Goal: Task Accomplishment & Management: Use online tool/utility

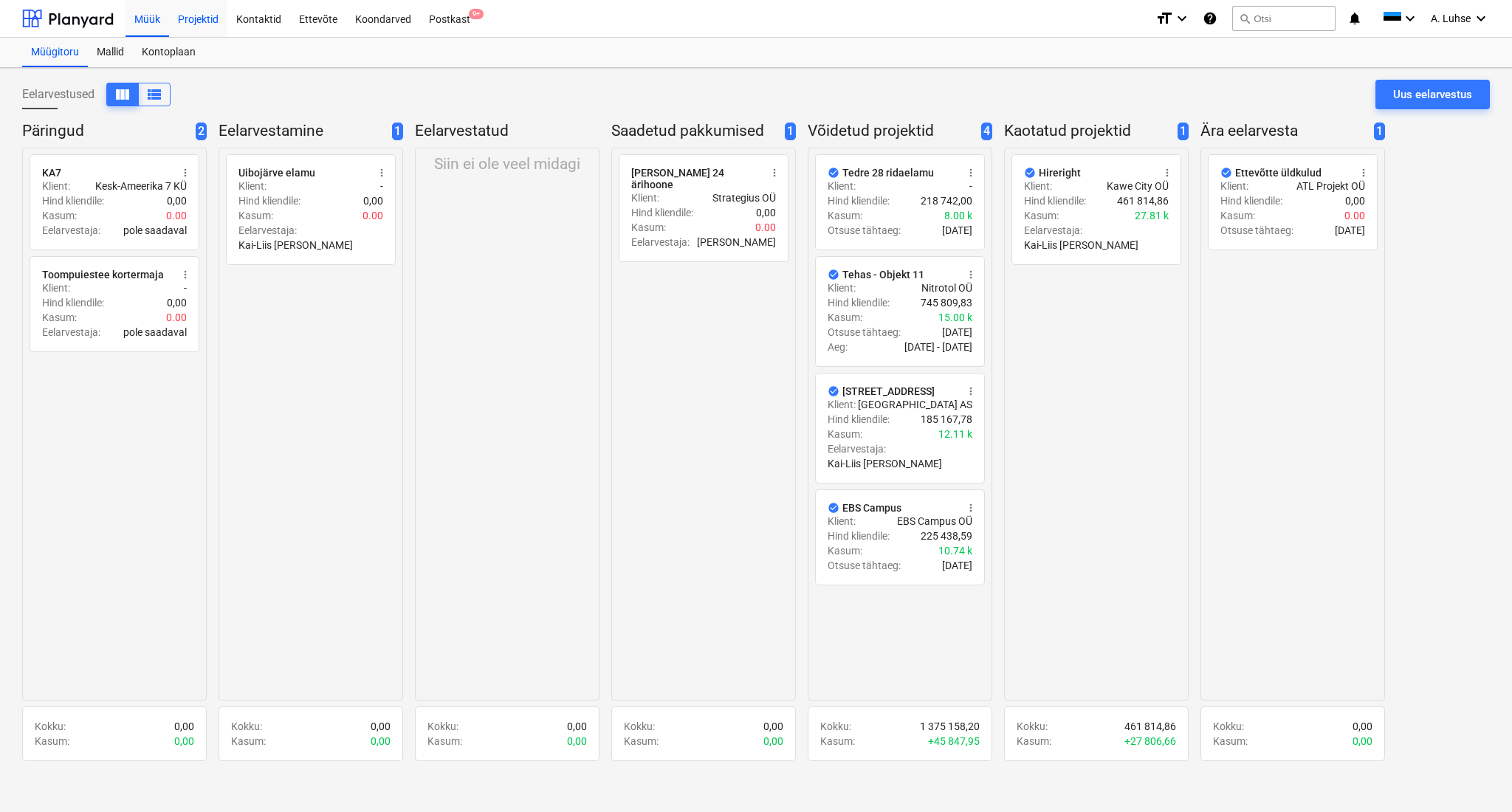
click at [189, 17] on div "Projektid" at bounding box center [198, 17] width 58 height 38
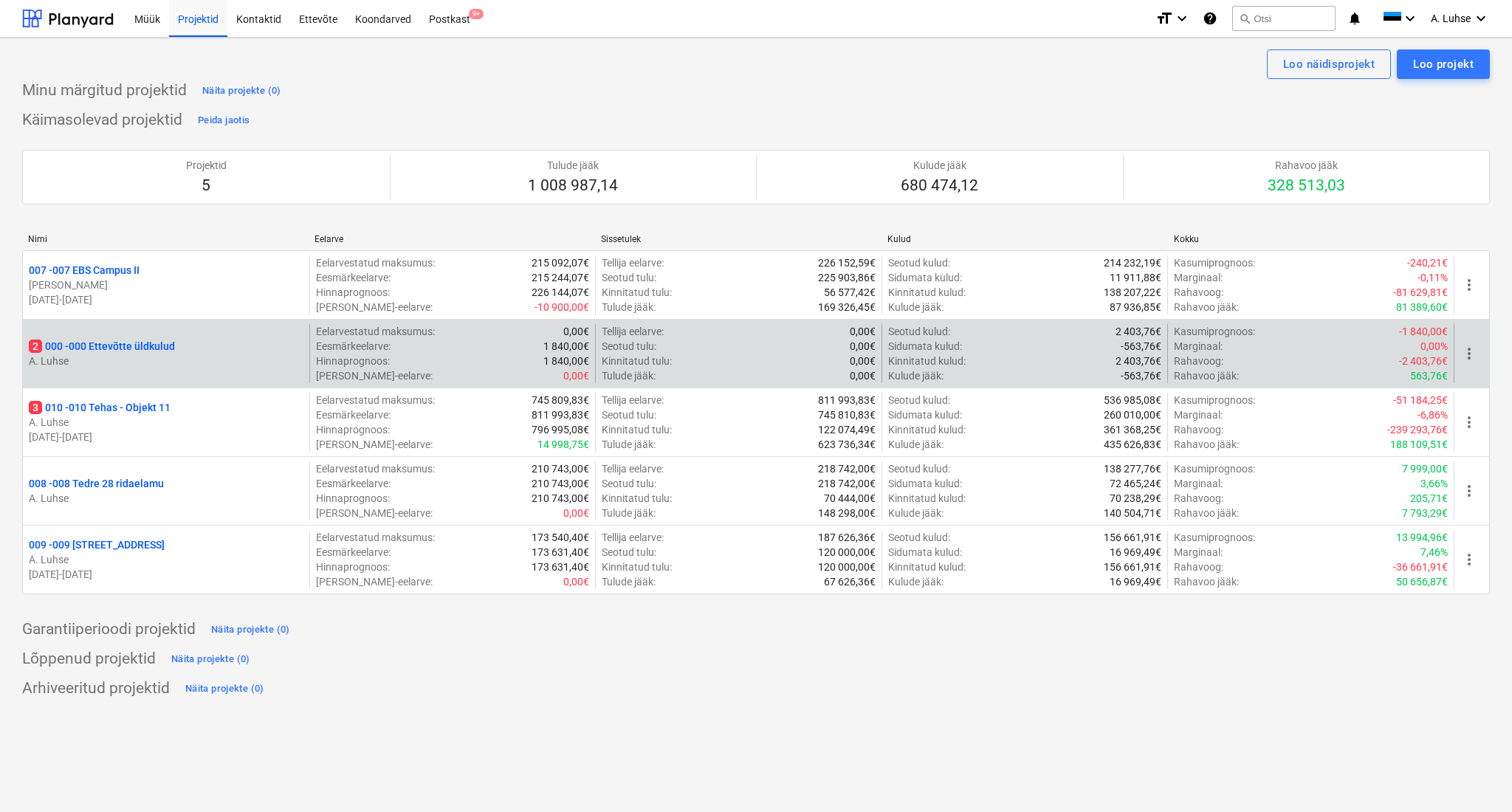
click at [148, 356] on p "A. Luhse" at bounding box center [166, 360] width 275 height 15
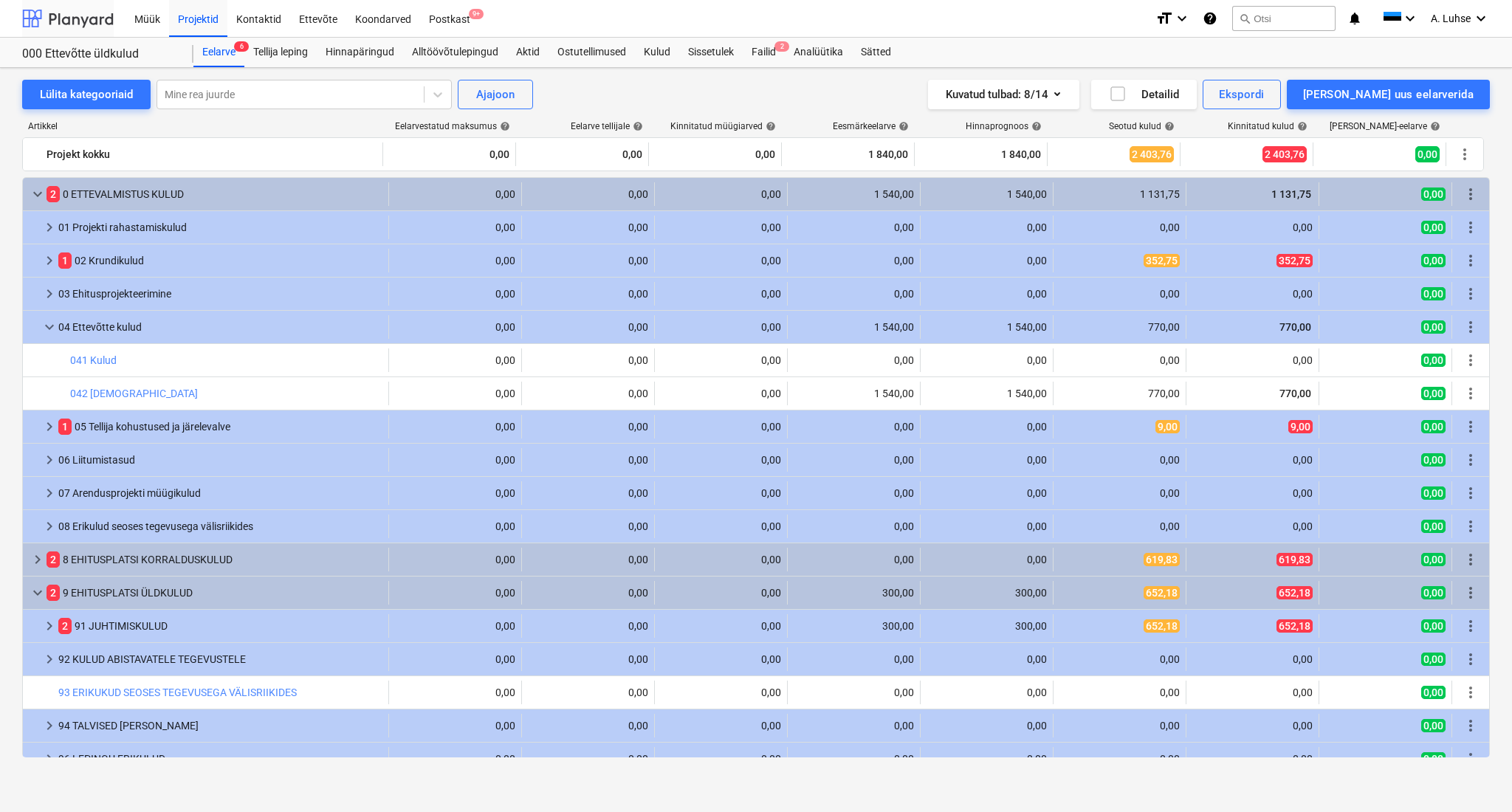
click at [57, 16] on div at bounding box center [68, 18] width 91 height 37
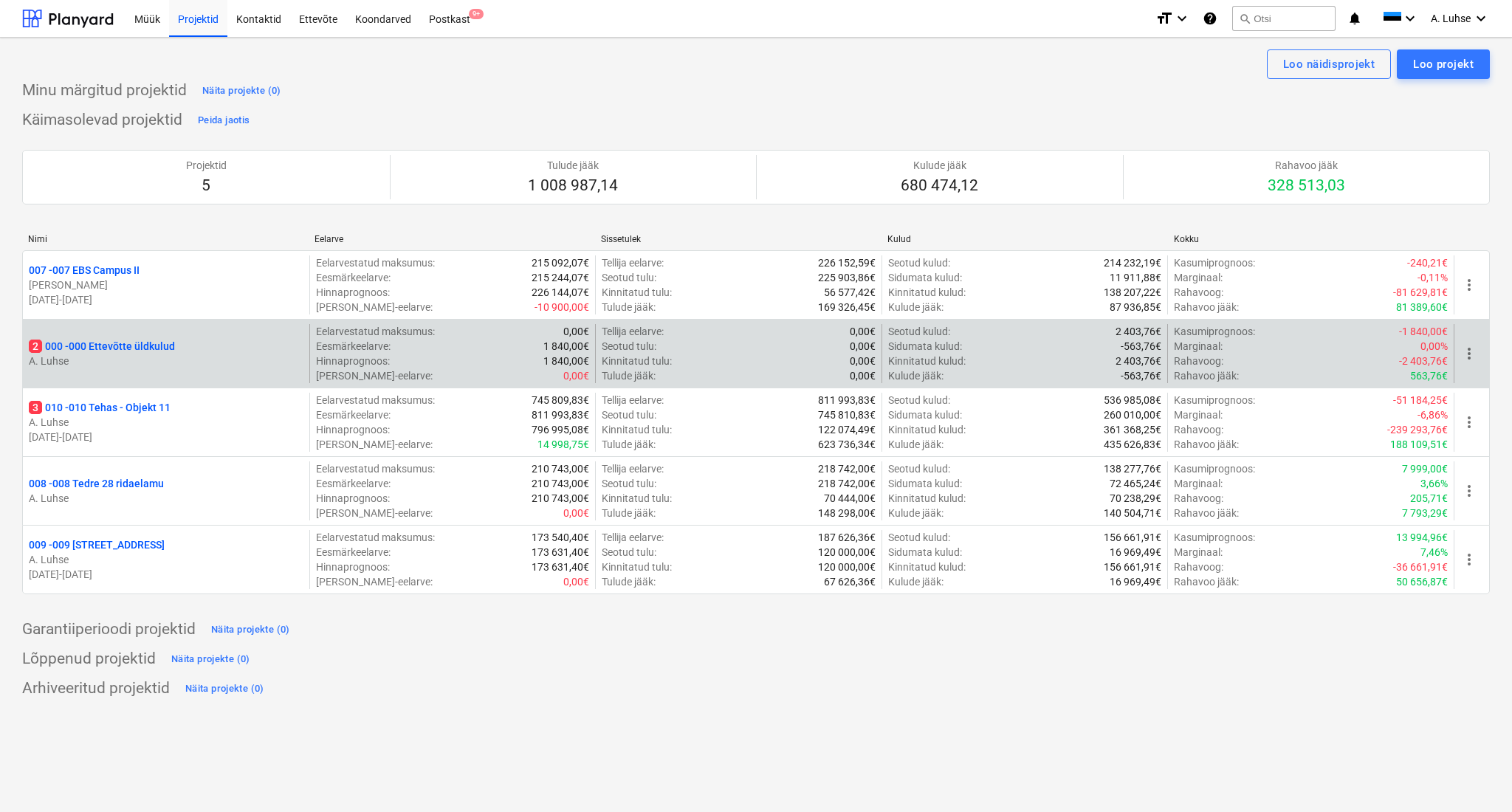
click at [175, 341] on p "2 000 - 000 Ettevõtte üldkulud" at bounding box center [102, 345] width 147 height 15
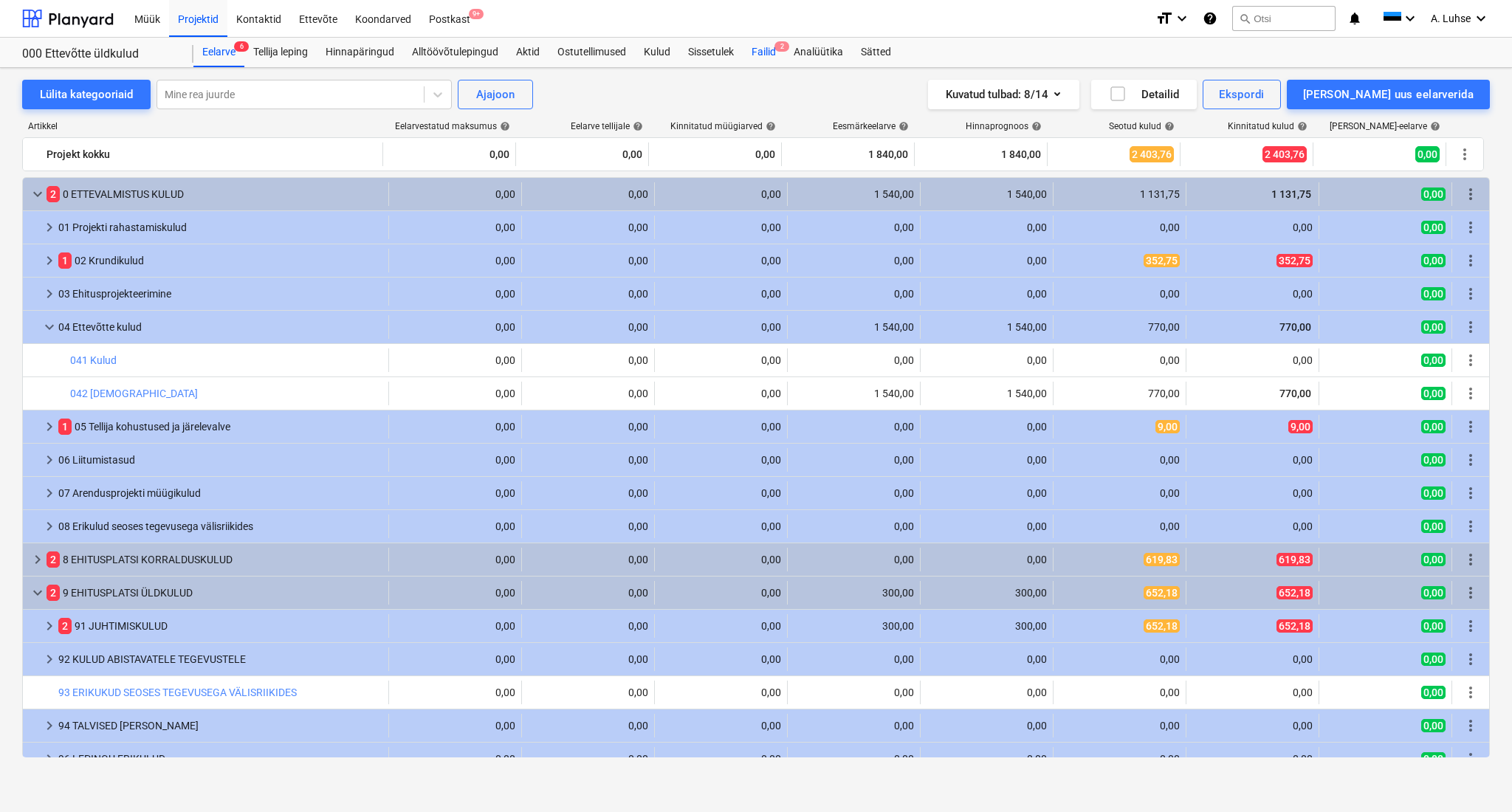
click at [767, 52] on div "Failid 2" at bounding box center [763, 52] width 42 height 29
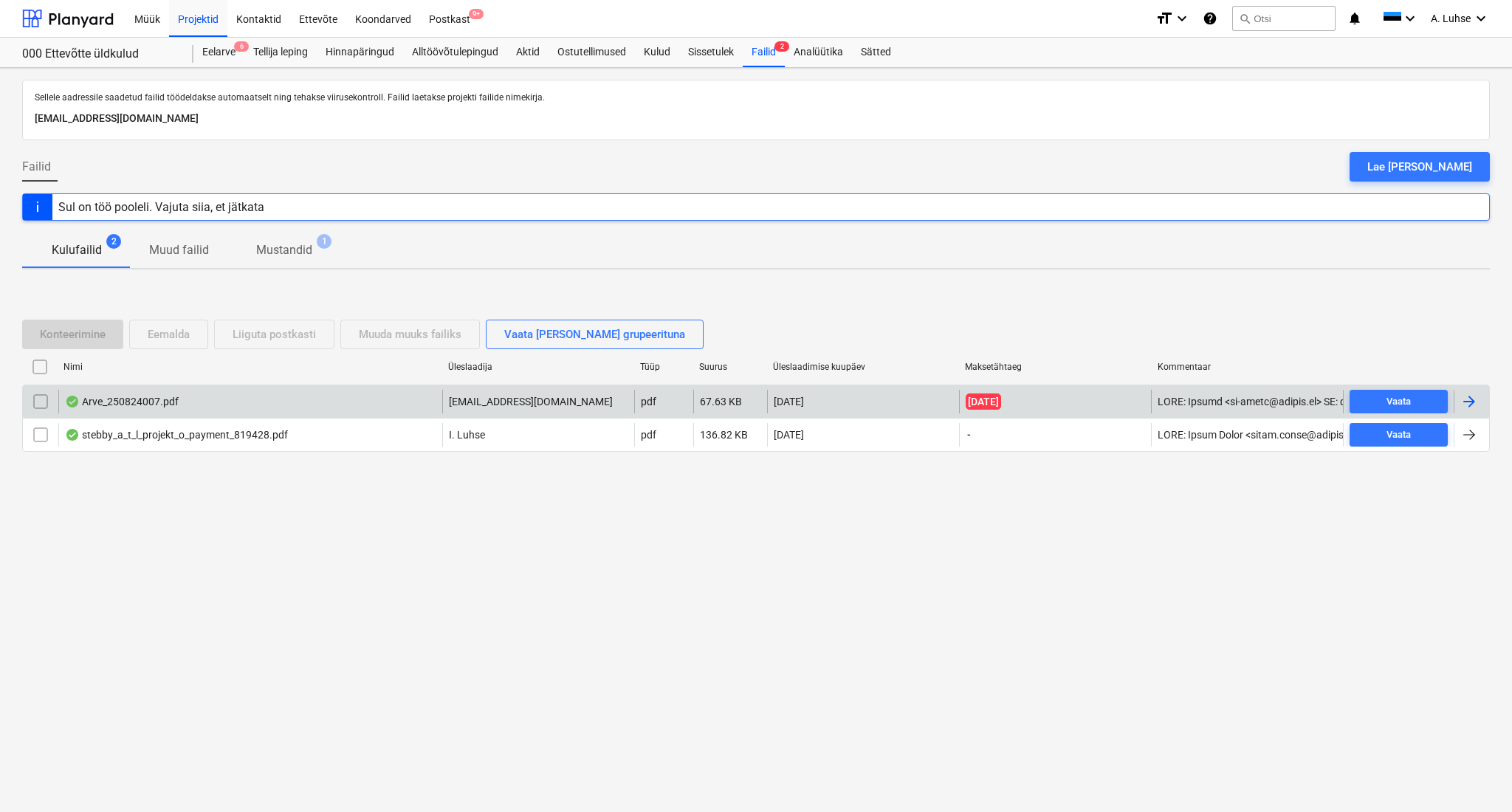
click at [293, 411] on div "Arve_250824007.pdf" at bounding box center [250, 402] width 384 height 23
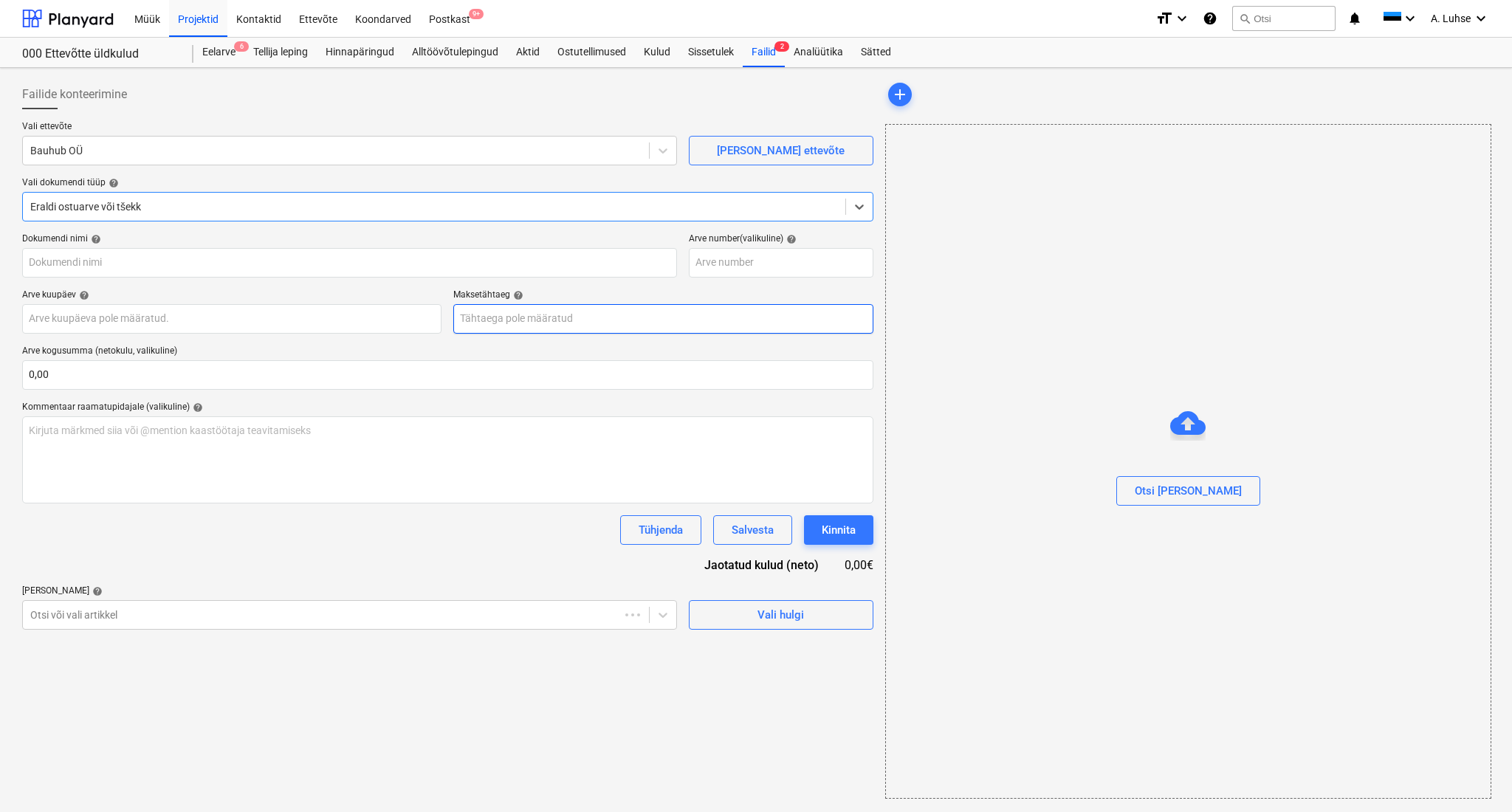
type input "250824007"
type input "[DATE]"
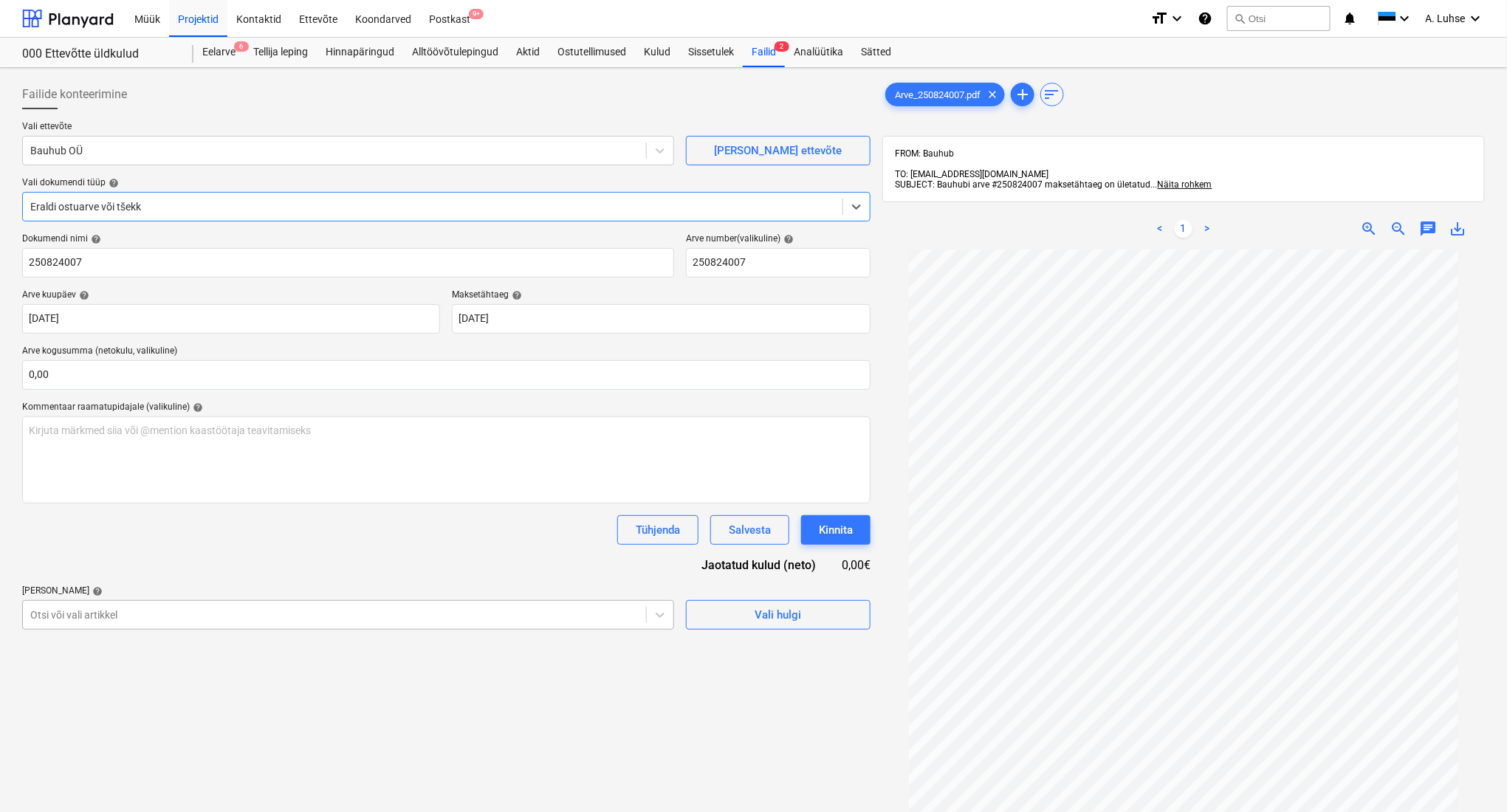
click at [409, 619] on body "Müük Projektid Kontaktid Ettevõte Koondarved Postkast 9+ format_size keyboard_a…" at bounding box center [753, 406] width 1507 height 812
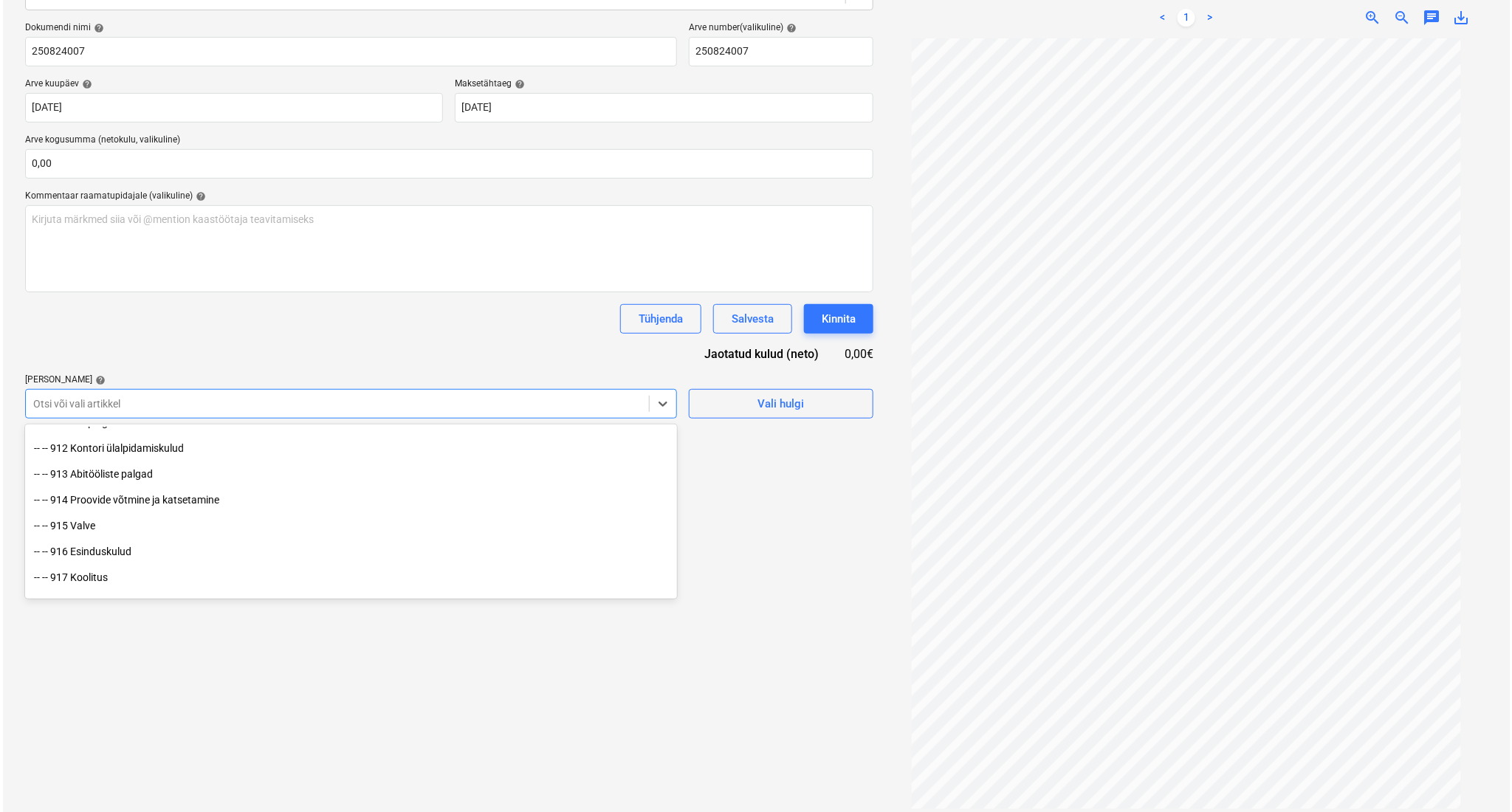
scroll to position [2307, 0]
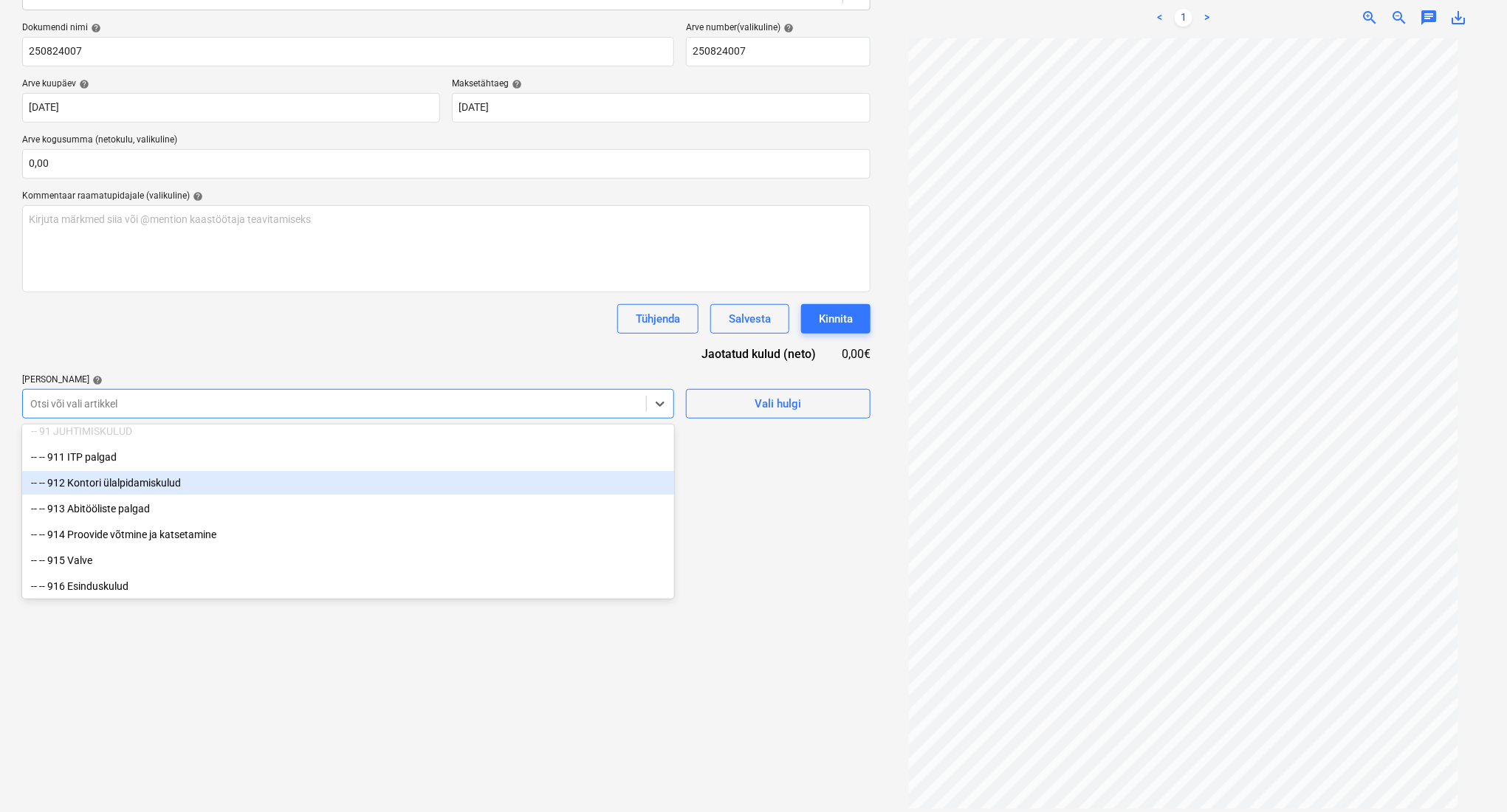
click at [433, 486] on div "-- -- 912 Kontori ülalpidamiskulud" at bounding box center [348, 482] width 652 height 23
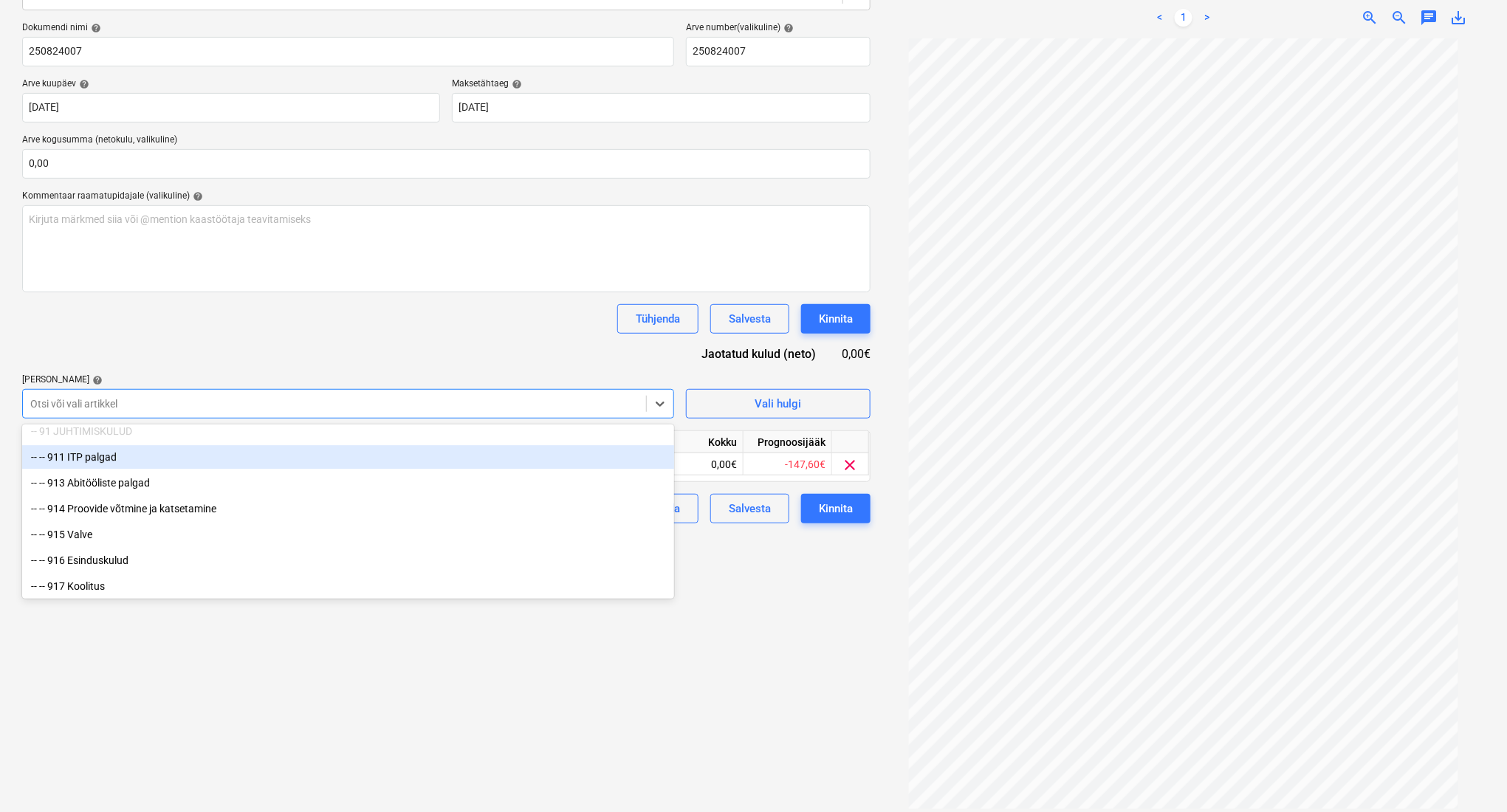
click at [748, 597] on div "Failide konteerimine Vali ettevõte Bauhub OÜ [PERSON_NAME] uus ettevõte Vali do…" at bounding box center [446, 336] width 860 height 945
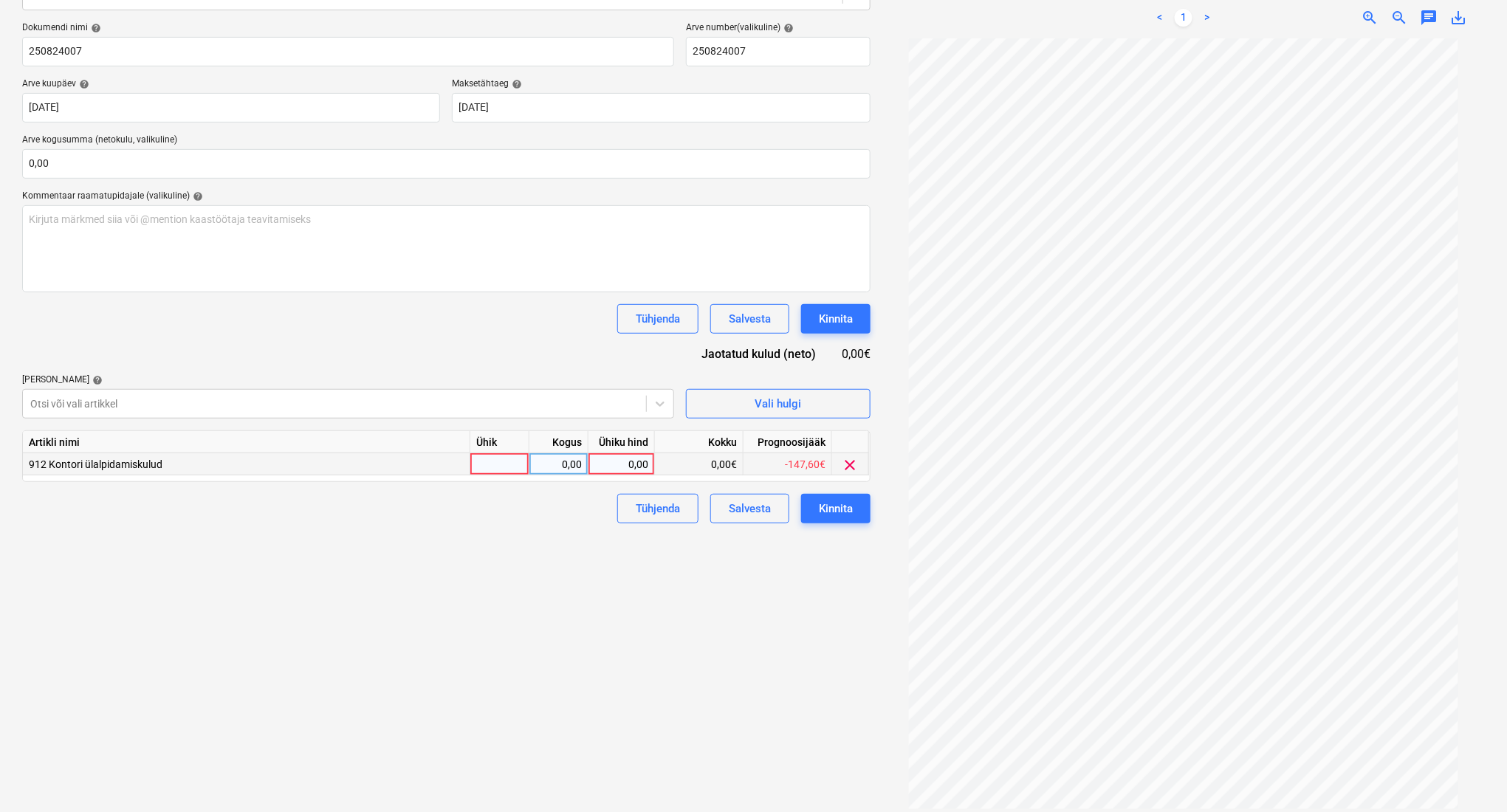
click at [491, 463] on div at bounding box center [500, 464] width 59 height 22
type input "kompl"
type input "120"
click at [825, 504] on div "Kinnita" at bounding box center [835, 508] width 34 height 19
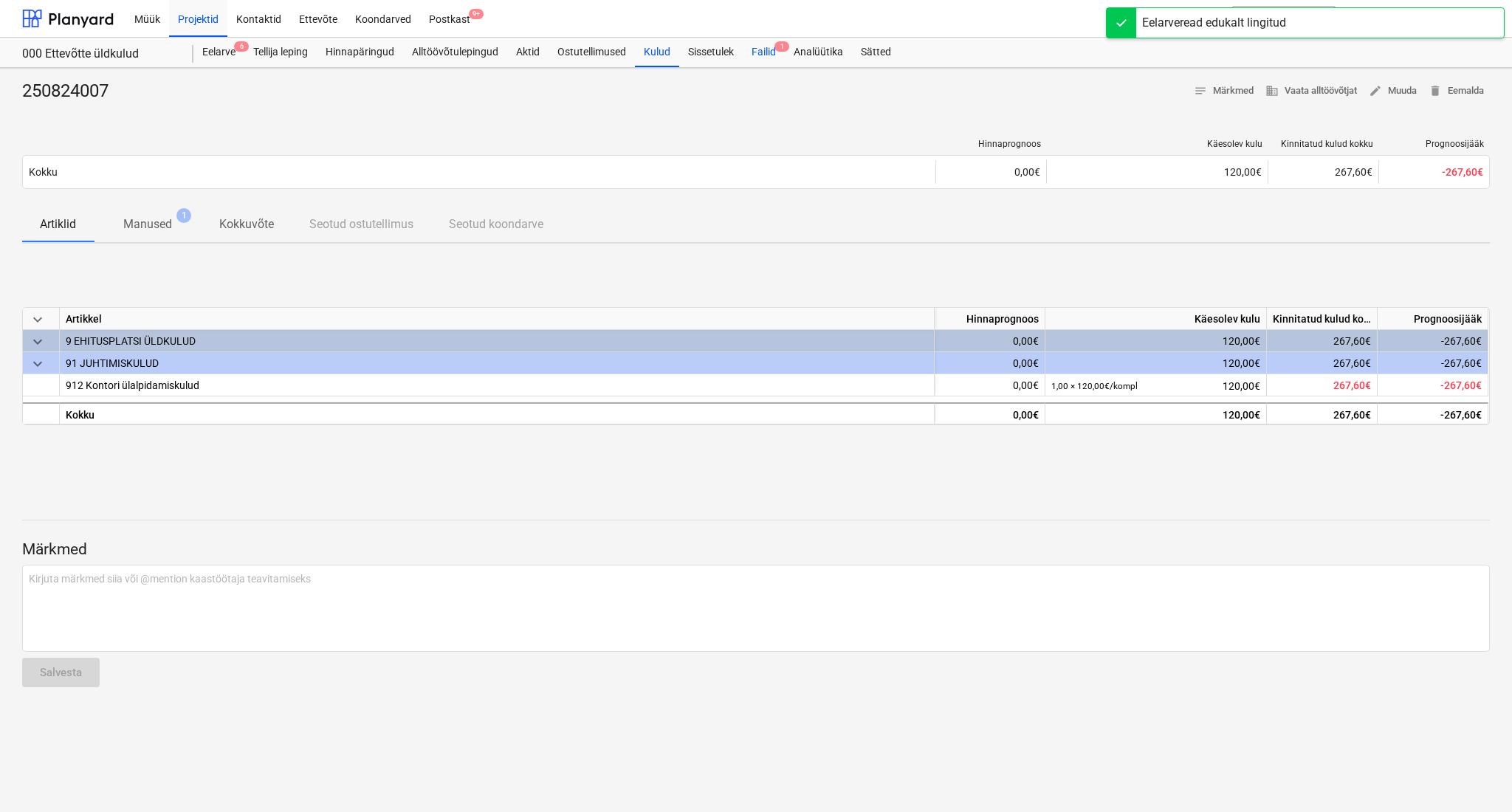
click at [769, 49] on div "Failid 1" at bounding box center [763, 52] width 42 height 29
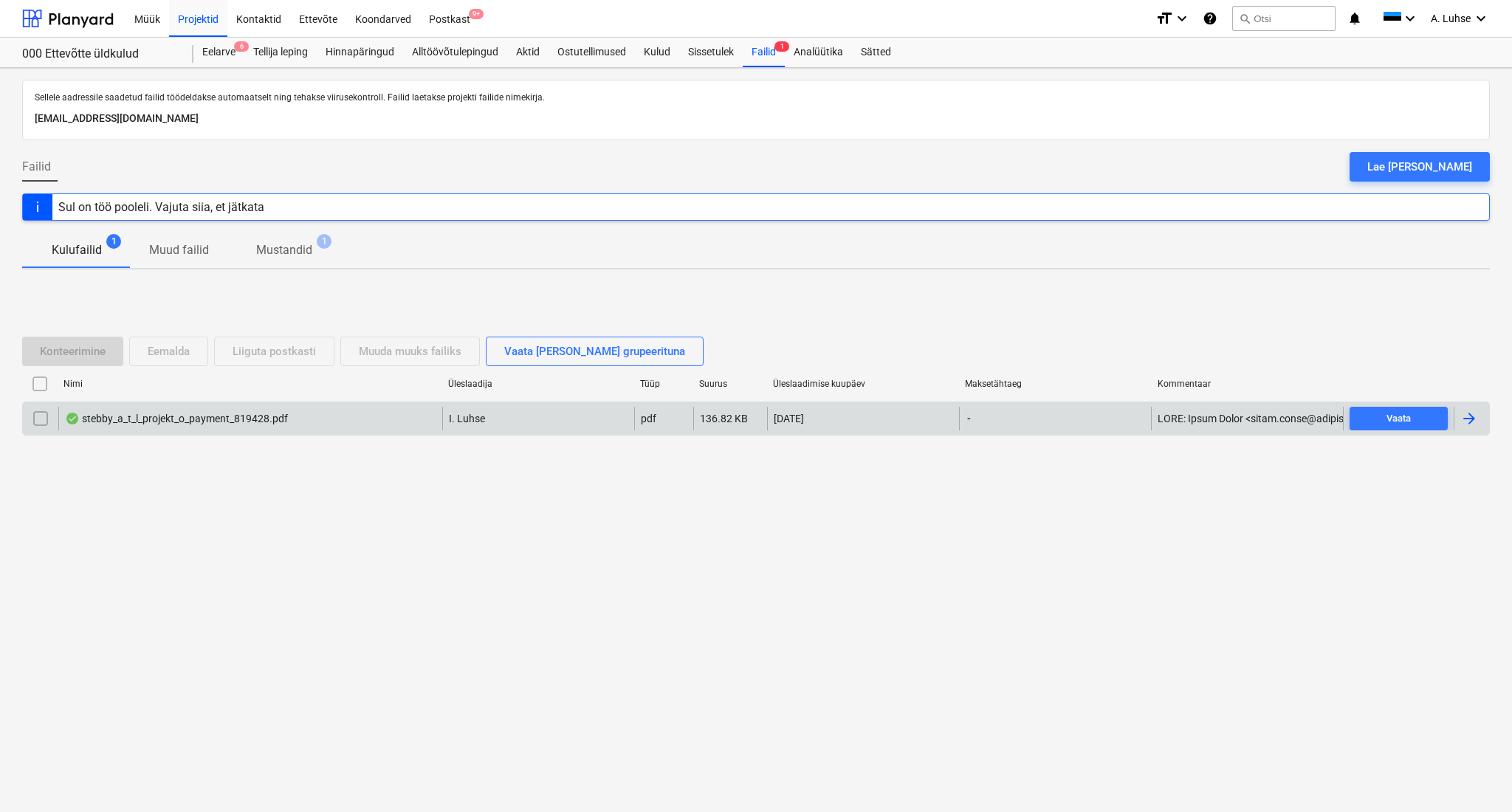
click at [148, 417] on div "stebby_a_t_l_projekt_o_payment_819428.pdf" at bounding box center [177, 418] width 223 height 12
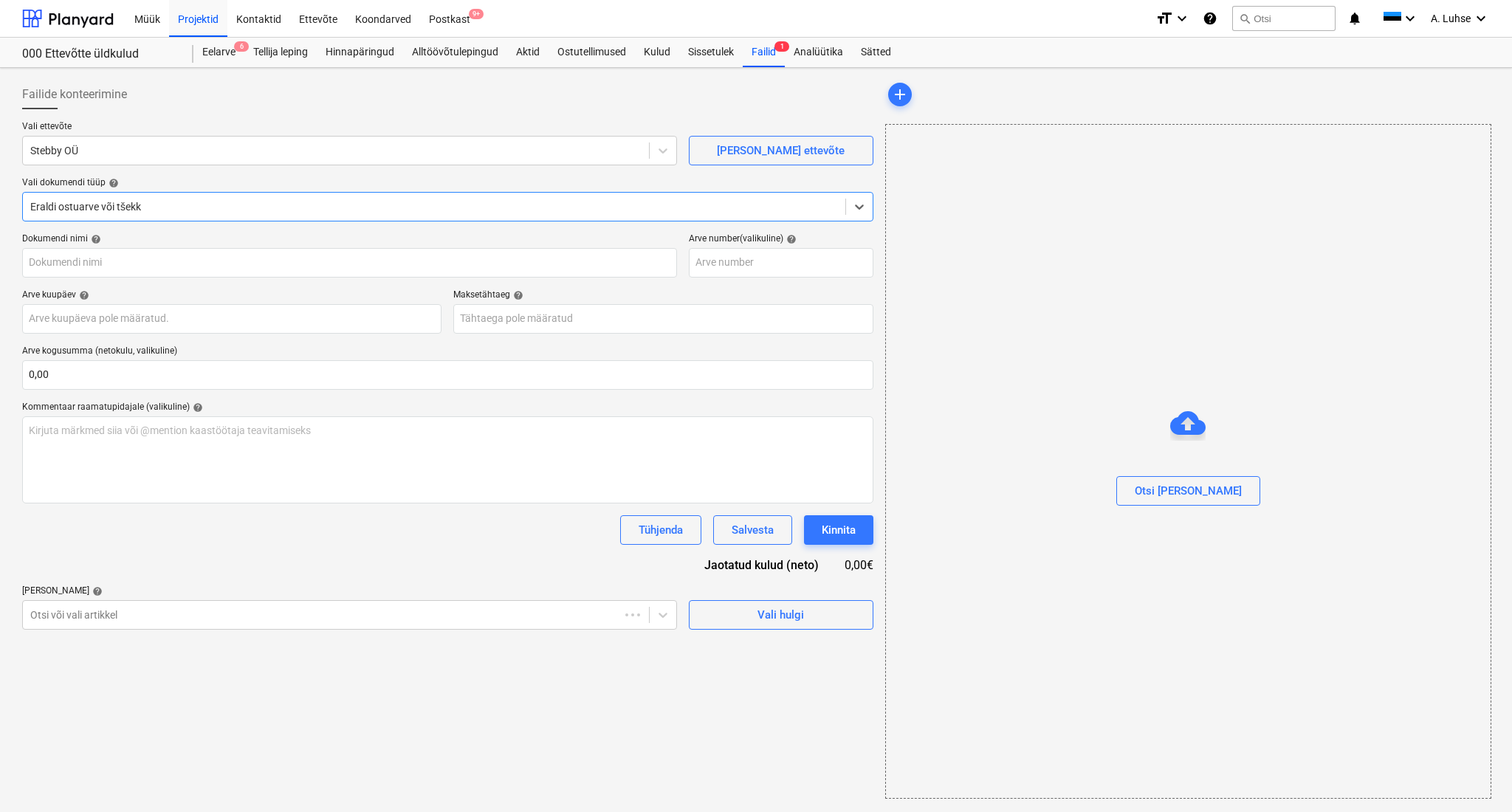
type input "stebby_a_t_l_projekt_o_payment_819428.pdf"
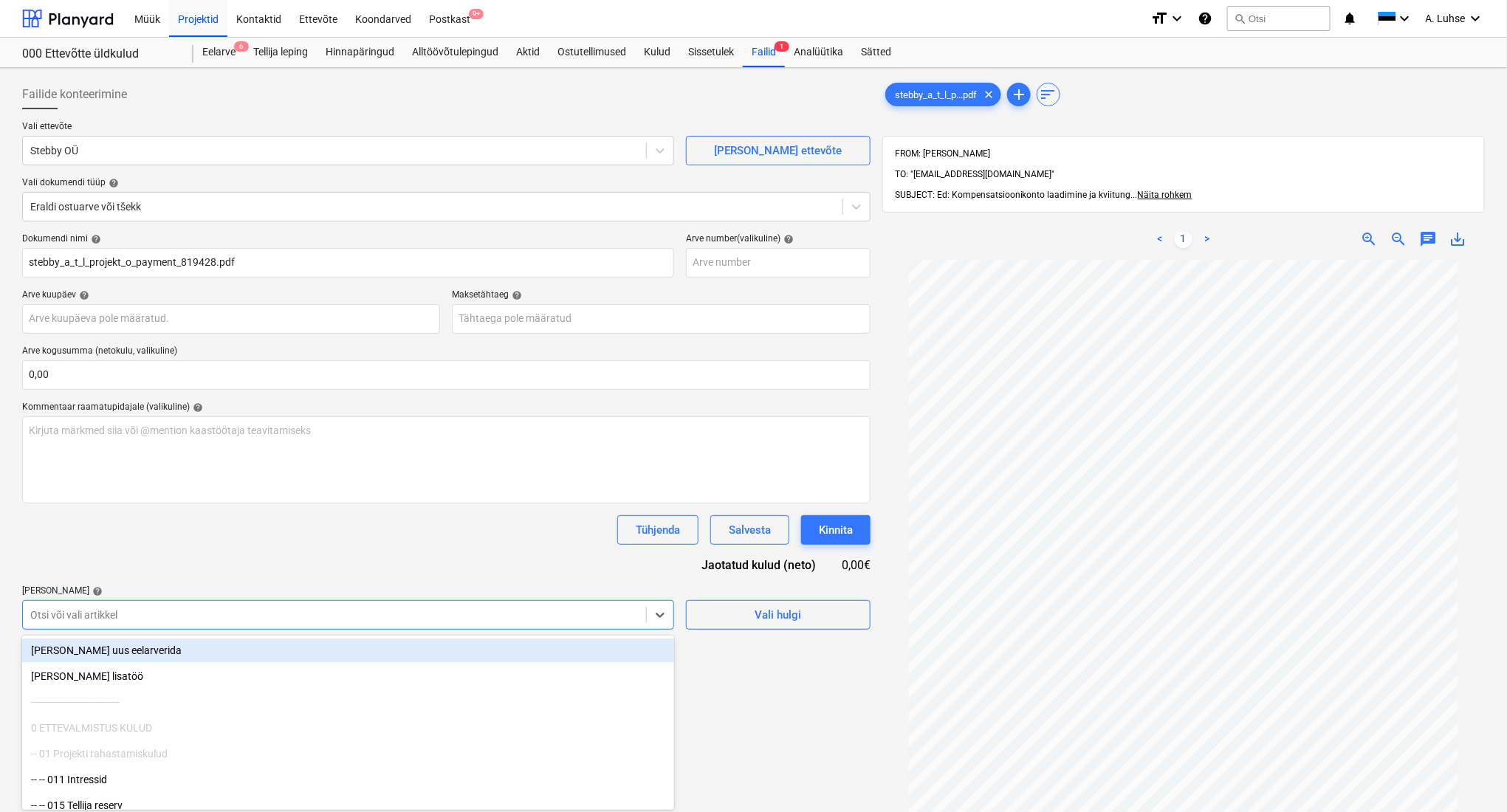
click at [560, 612] on body "Müük Projektid Kontaktid Ettevõte Koondarved Postkast 9+ format_size keyboard_a…" at bounding box center [753, 406] width 1507 height 812
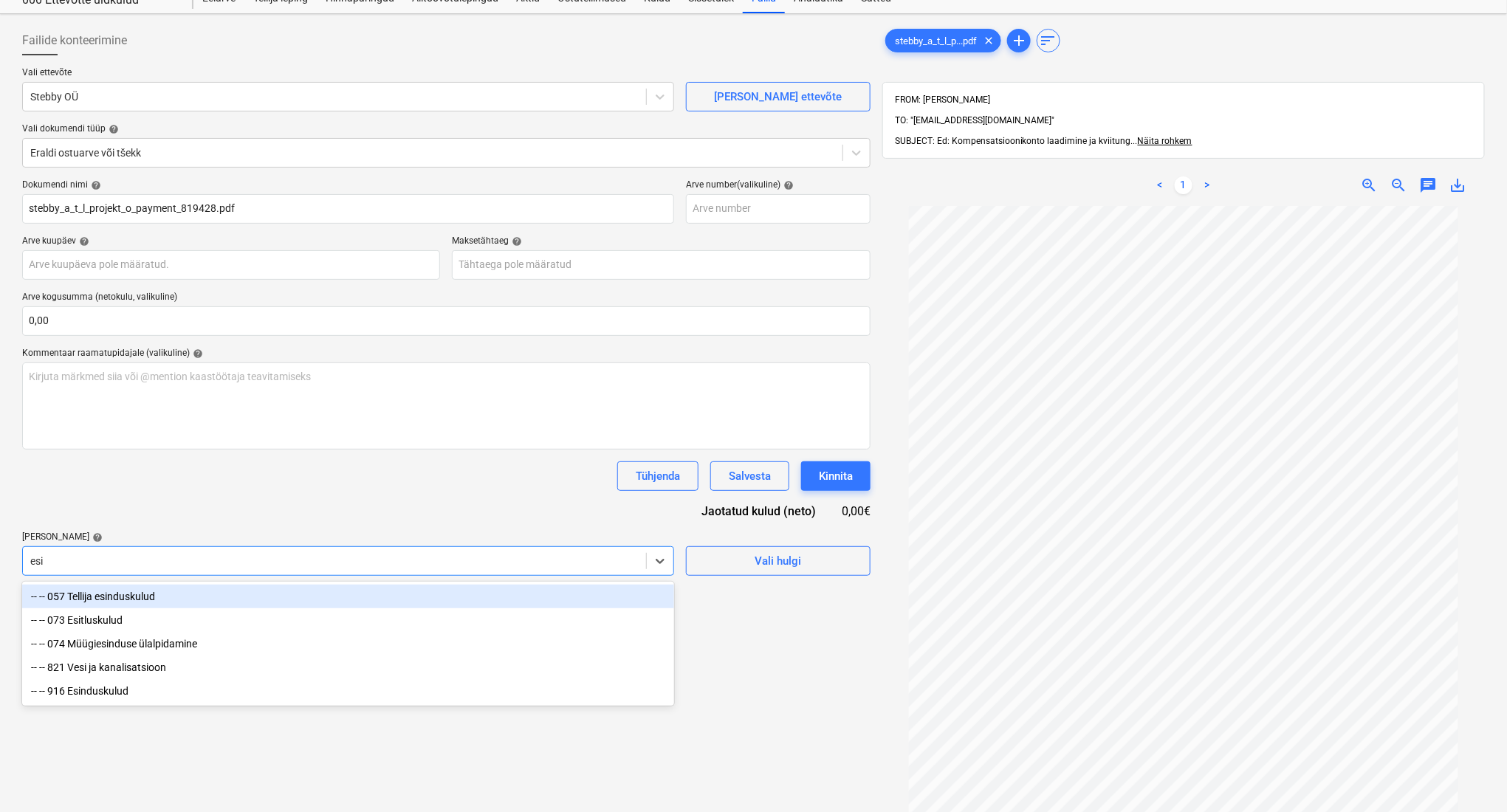
type input "esin"
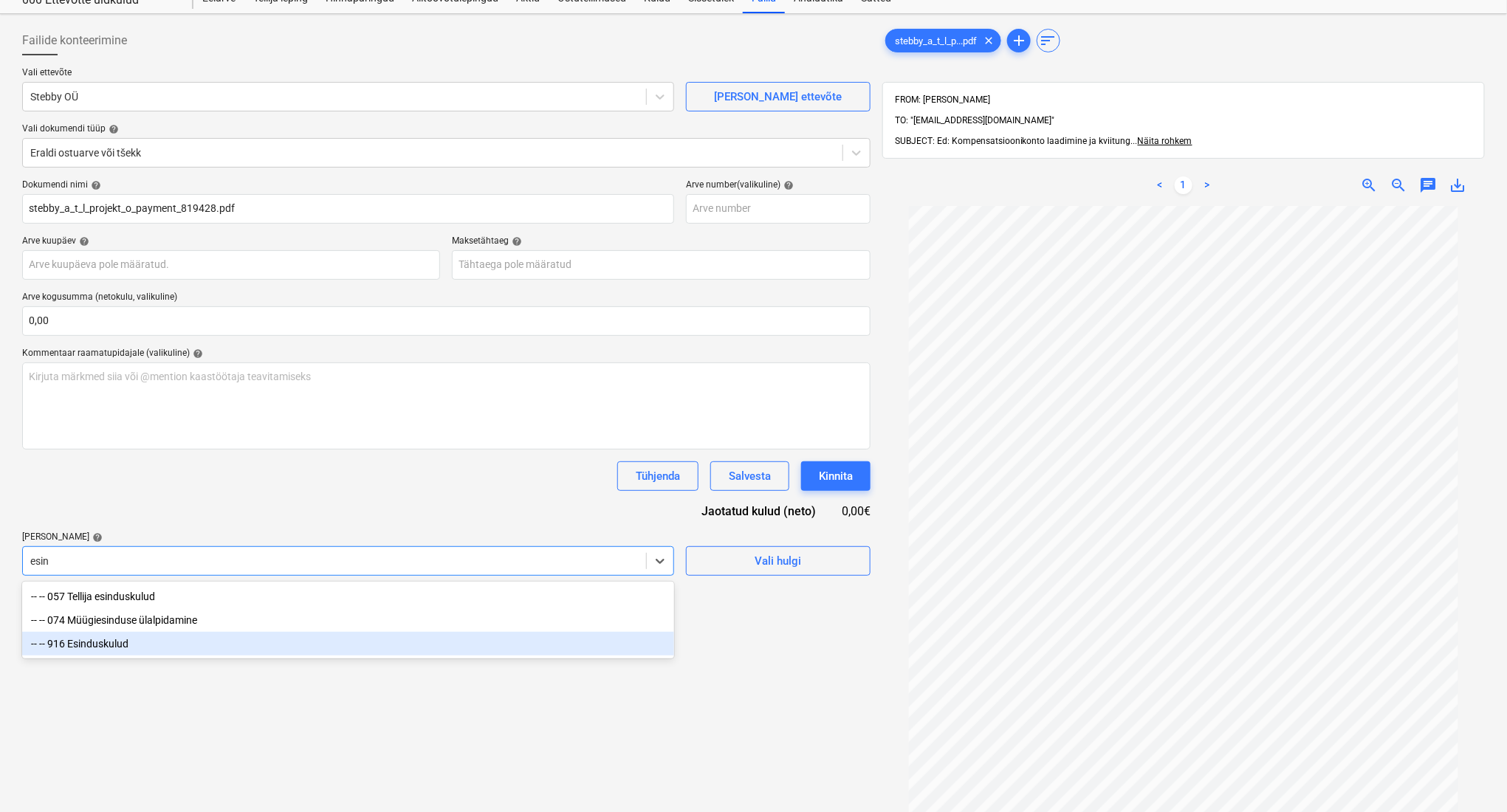
click at [435, 646] on div "-- -- 916 Esinduskulud" at bounding box center [348, 643] width 652 height 23
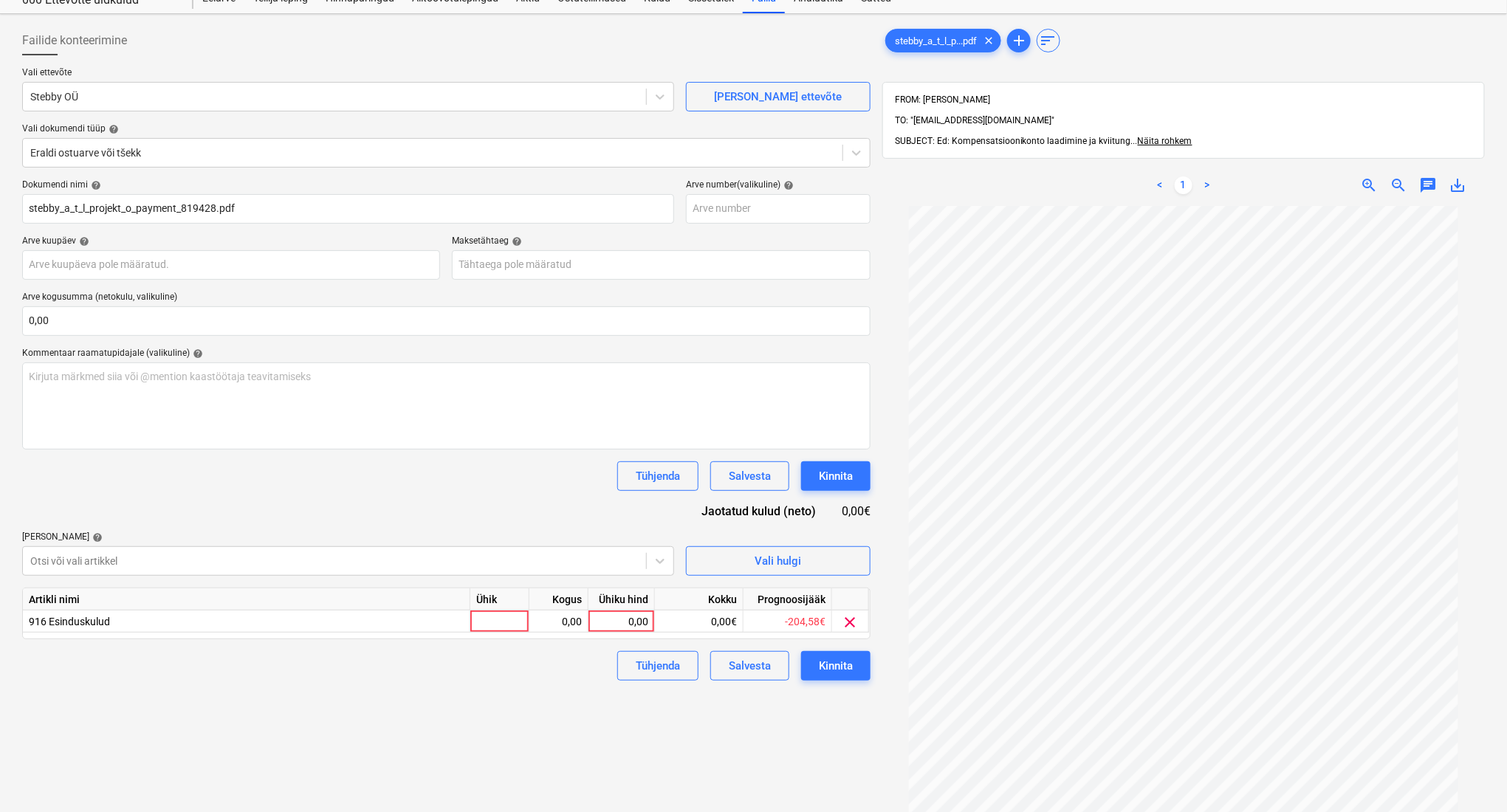
drag, startPoint x: 854, startPoint y: 745, endPoint x: 812, endPoint y: 726, distance: 46.1
click at [845, 742] on div "Failide konteerimine Vali ettevõte Stebby OÜ [PERSON_NAME] uus ettevõte Vali do…" at bounding box center [446, 502] width 860 height 962
click at [484, 613] on div at bounding box center [500, 621] width 59 height 22
type input "kompl"
type input "204,58"
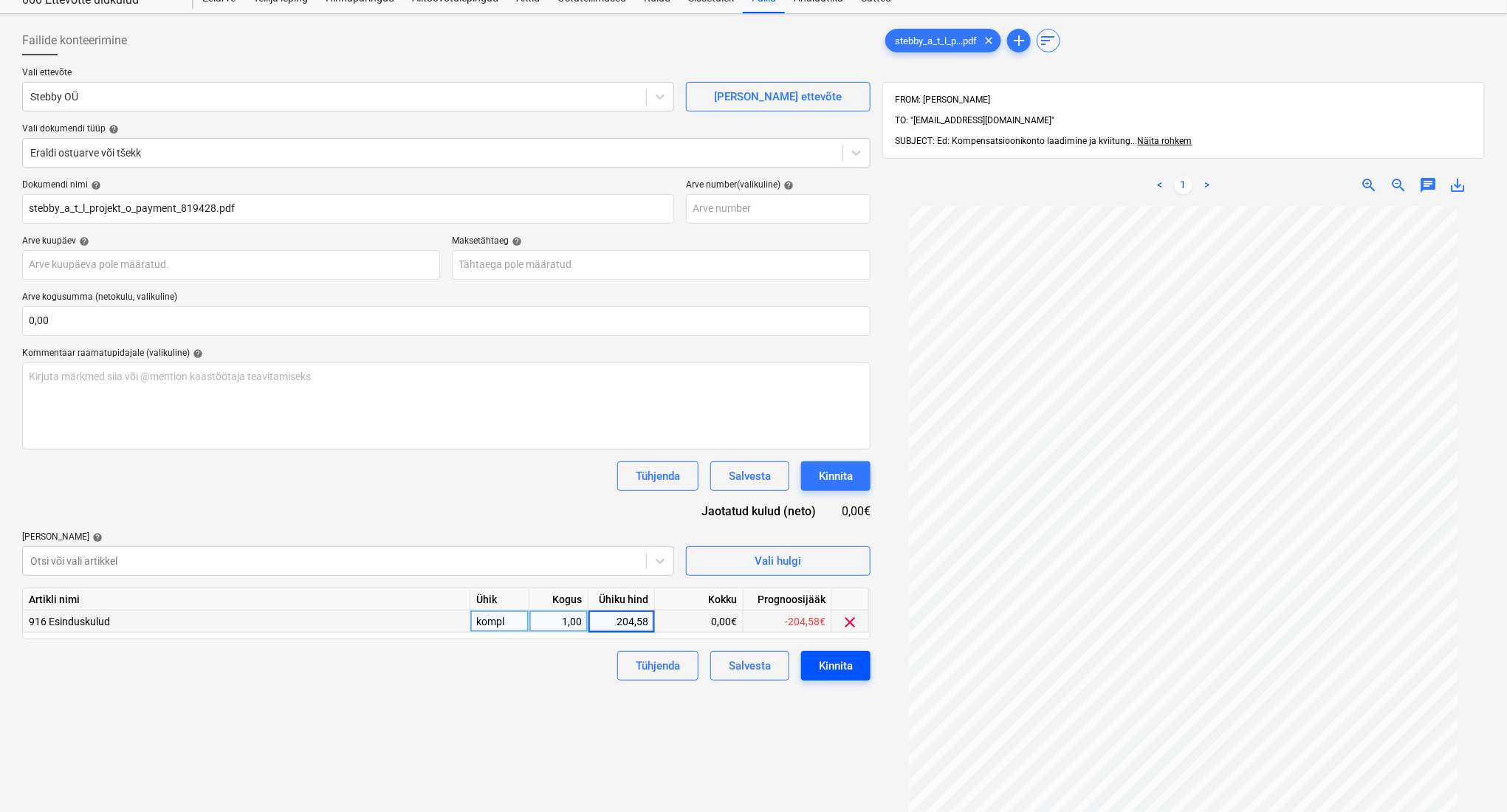
click at [835, 662] on div "Kinnita" at bounding box center [835, 666] width 34 height 19
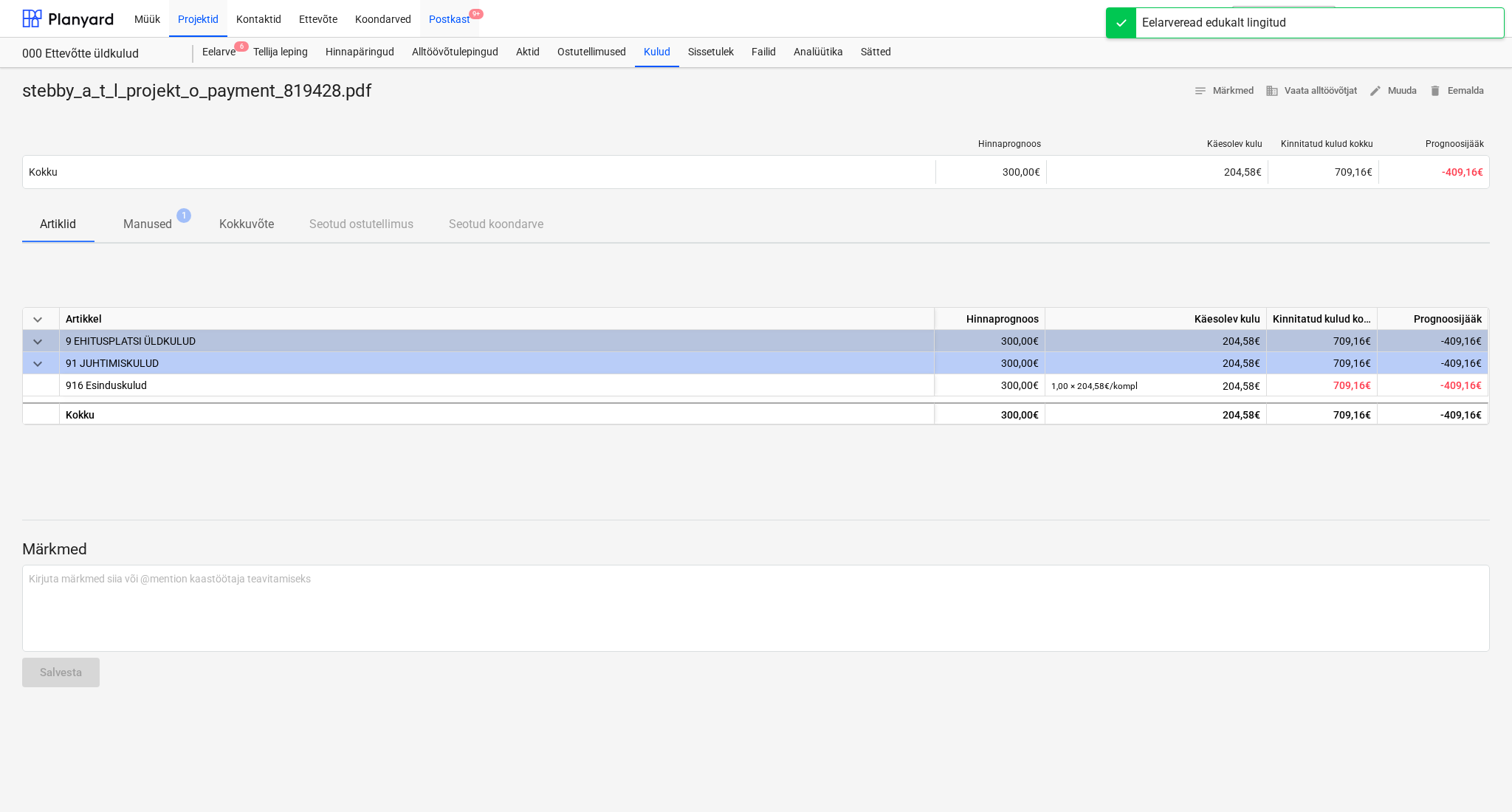
click at [438, 23] on div "Postkast 9+" at bounding box center [449, 17] width 59 height 38
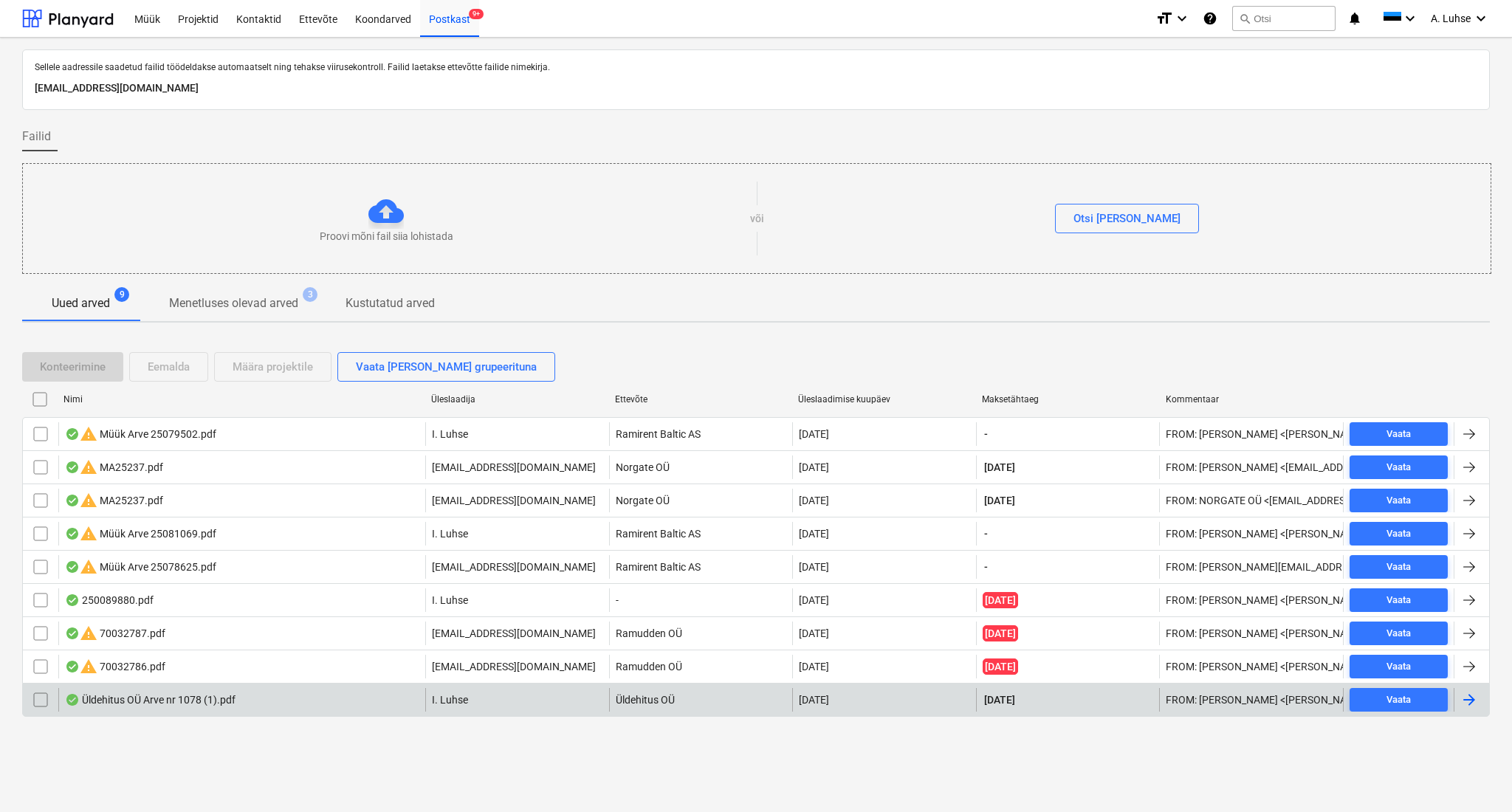
click at [193, 701] on div "Üldehitus OÜ Arve nr 1078 (1).pdf" at bounding box center [150, 699] width 171 height 12
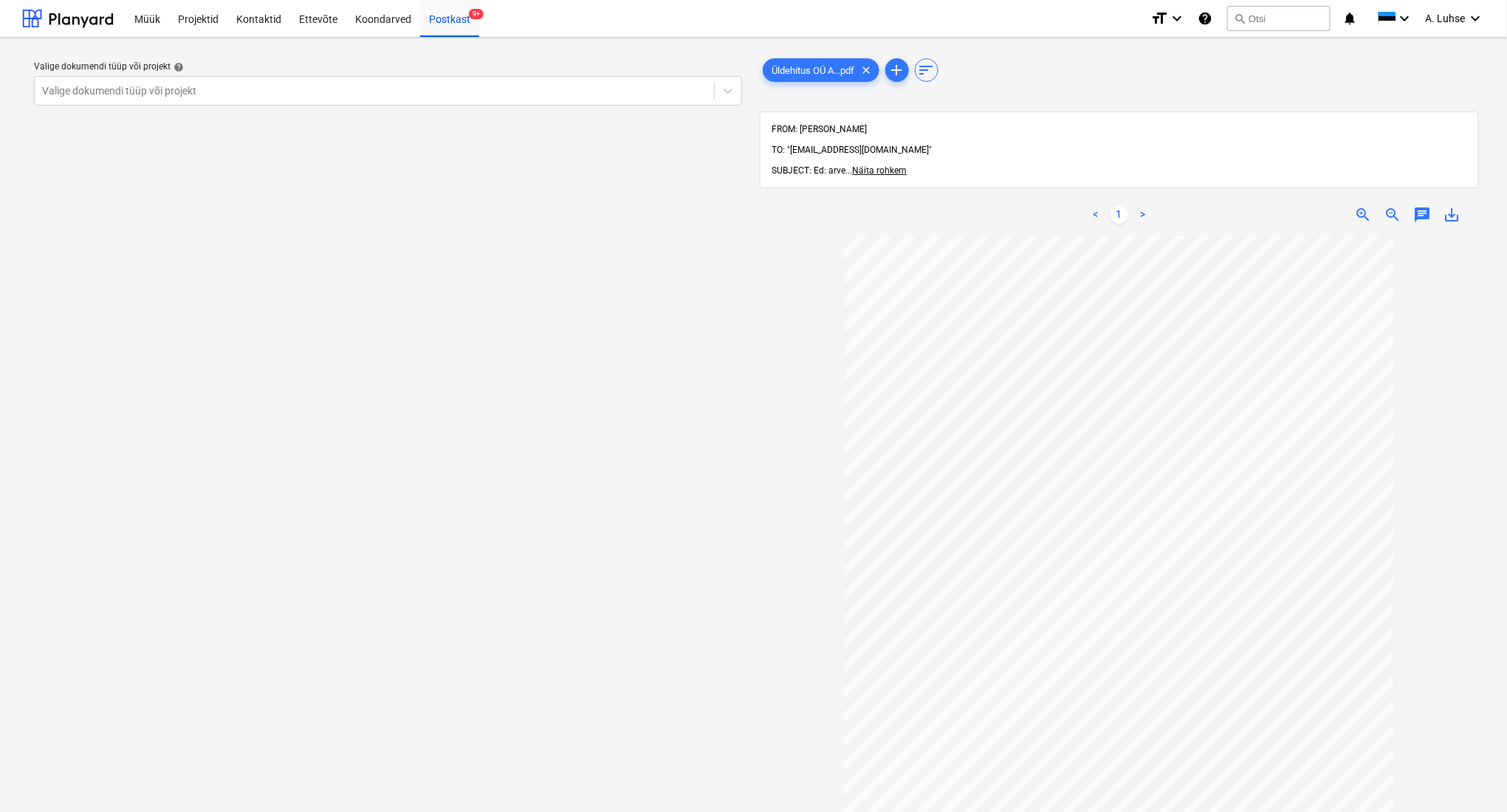
click at [444, 559] on div "Valige dokumendi tüüp või projekt help Valige dokumendi tüüp või projekt" at bounding box center [388, 531] width 732 height 962
click at [73, 28] on div at bounding box center [68, 18] width 91 height 37
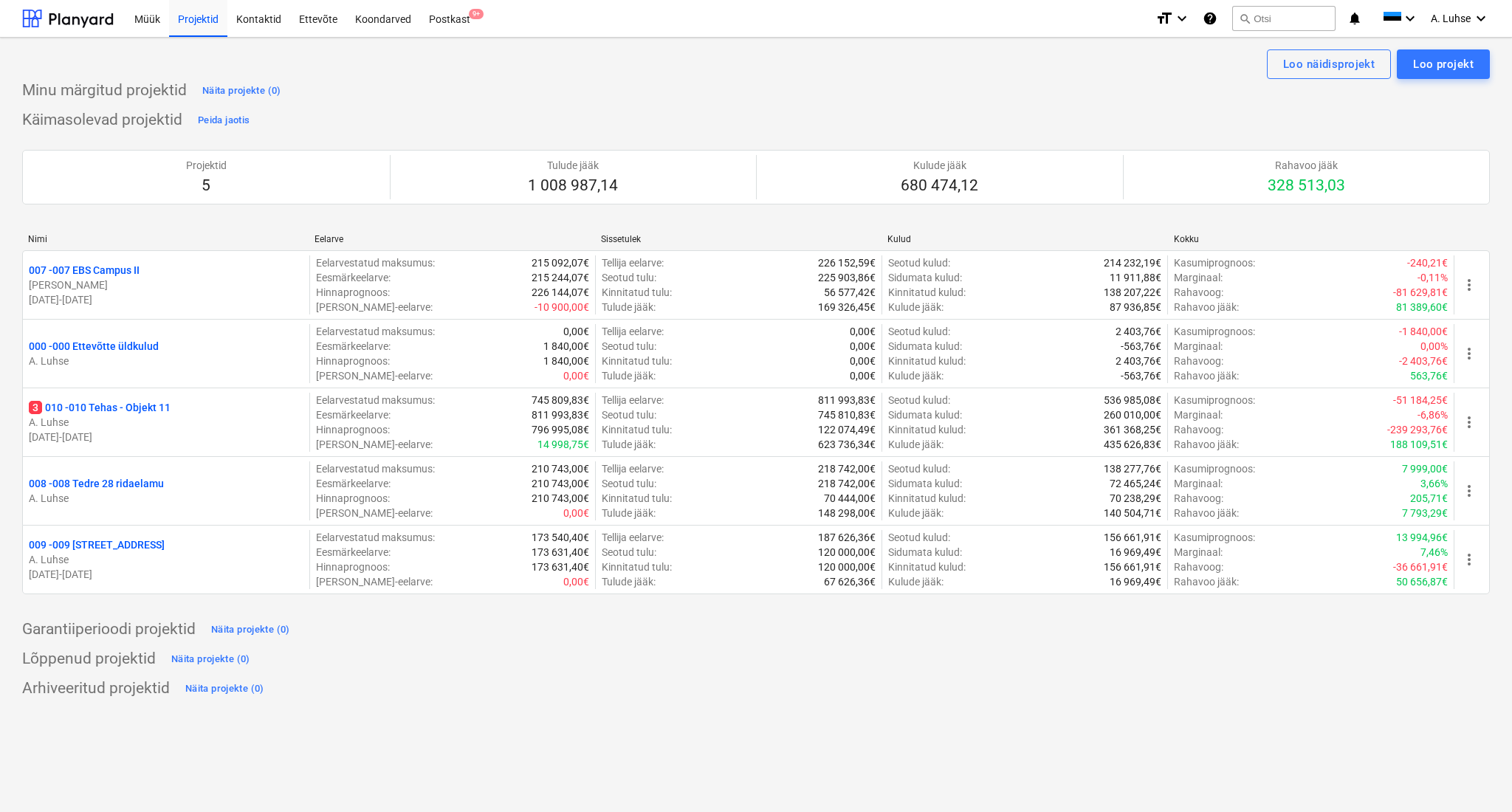
click at [727, 88] on div "Minu märgitud projektid Näita projekte (0)" at bounding box center [756, 90] width 1467 height 23
